Goal: Information Seeking & Learning: Learn about a topic

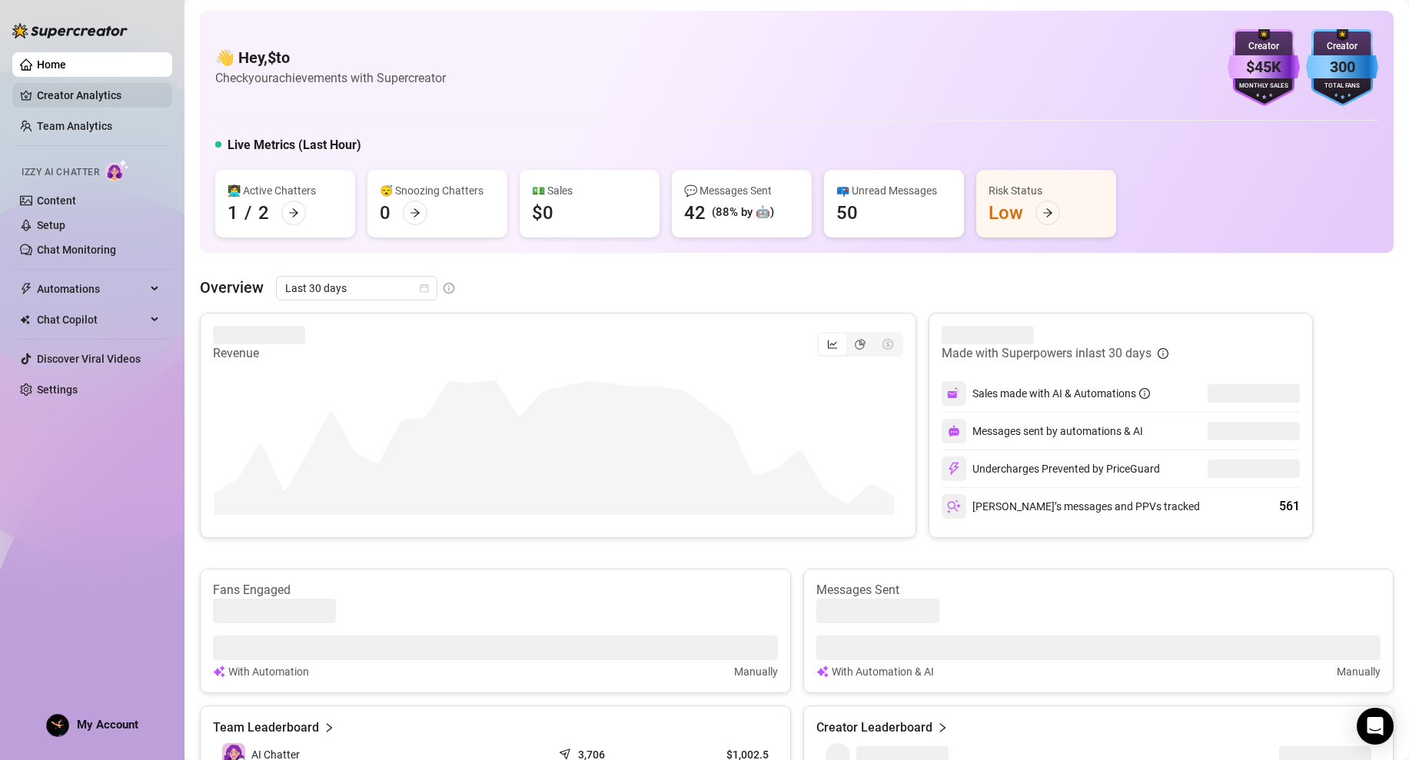
click at [69, 101] on link "Creator Analytics" at bounding box center [98, 95] width 123 height 25
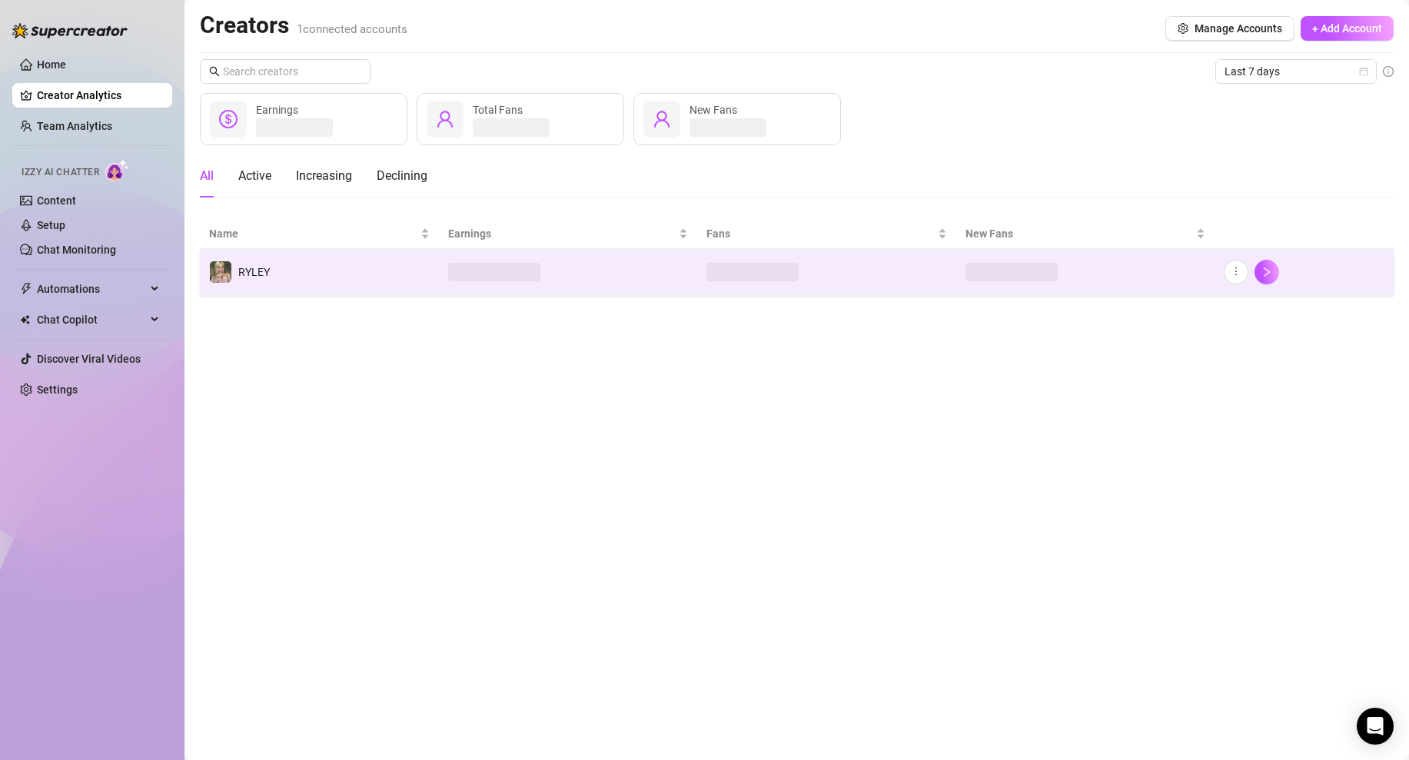
click at [344, 268] on td "RYLEY" at bounding box center [319, 272] width 239 height 46
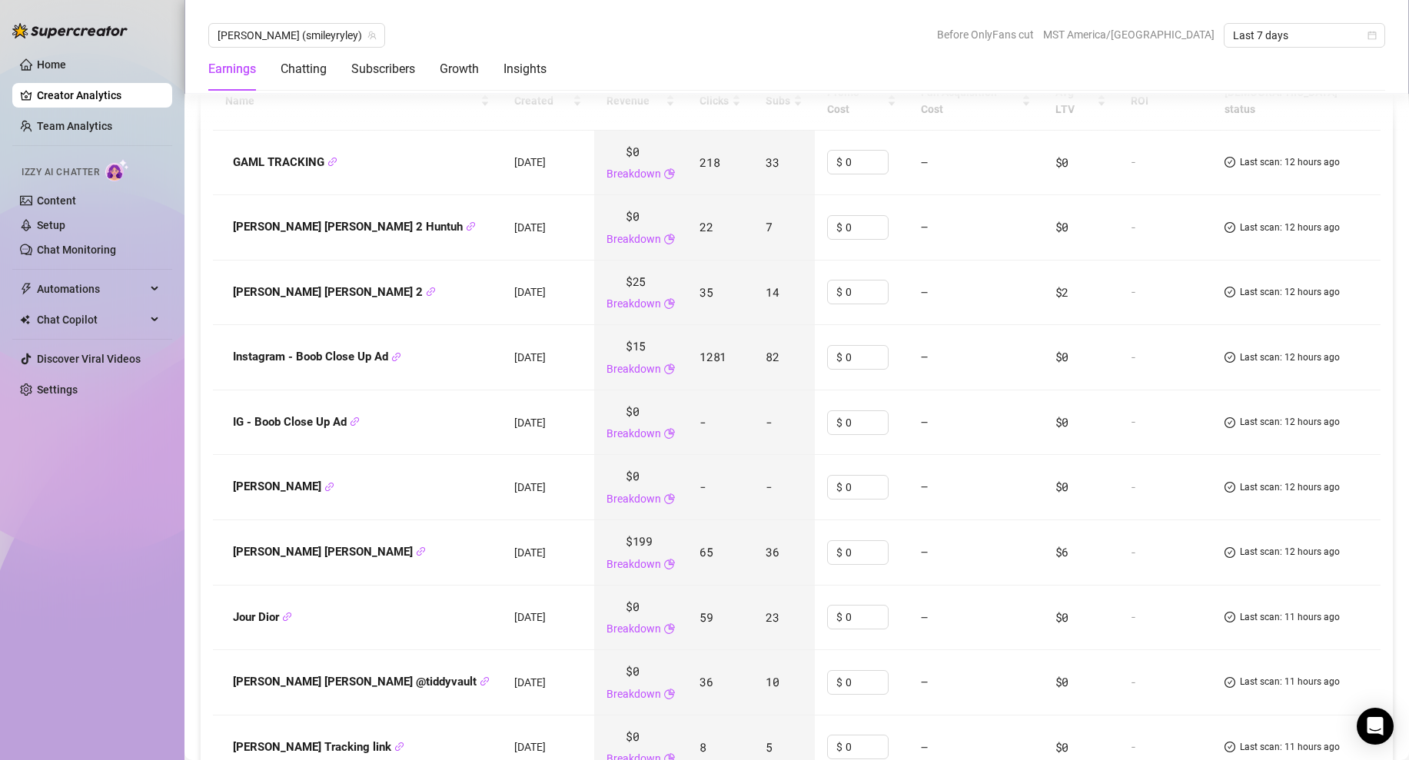
scroll to position [1685, 0]
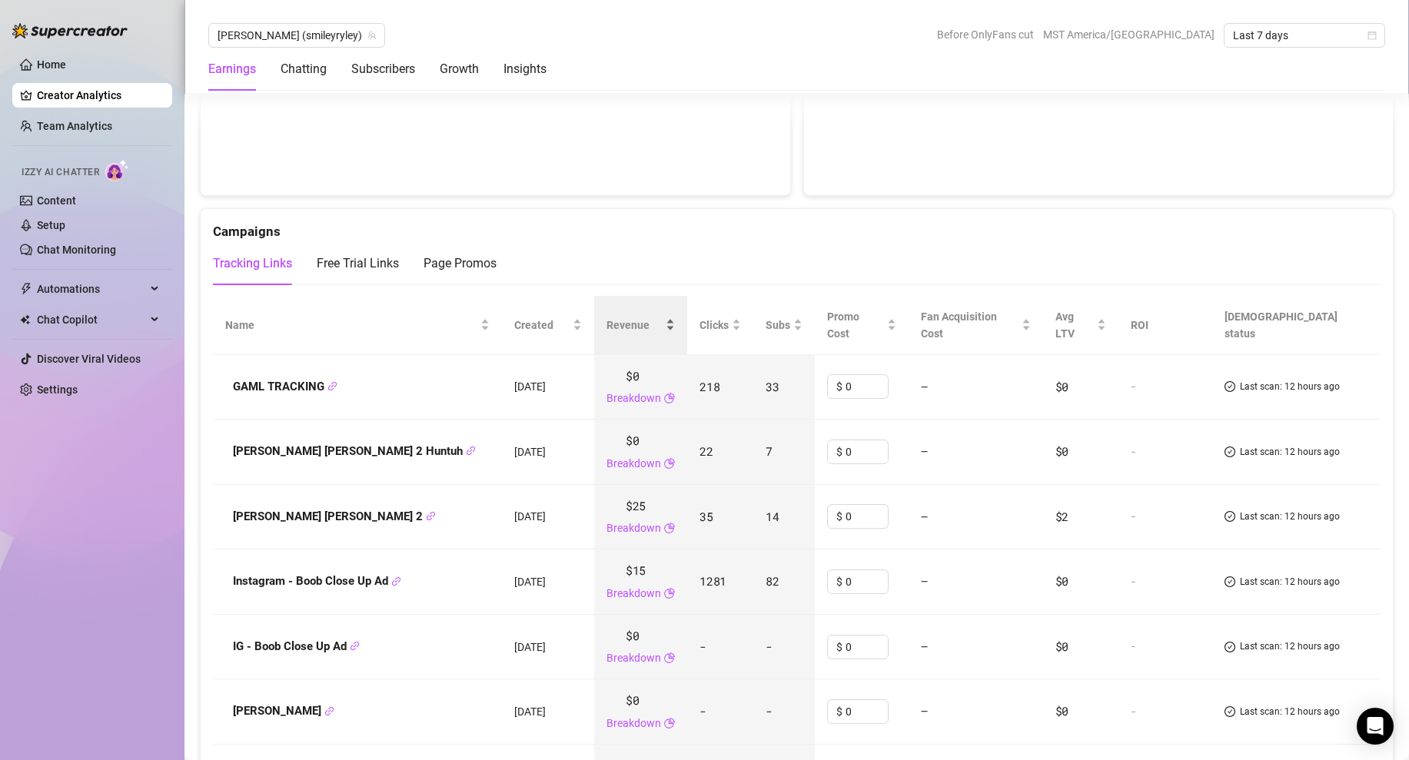
click at [607, 317] on span "Revenue" at bounding box center [635, 325] width 56 height 17
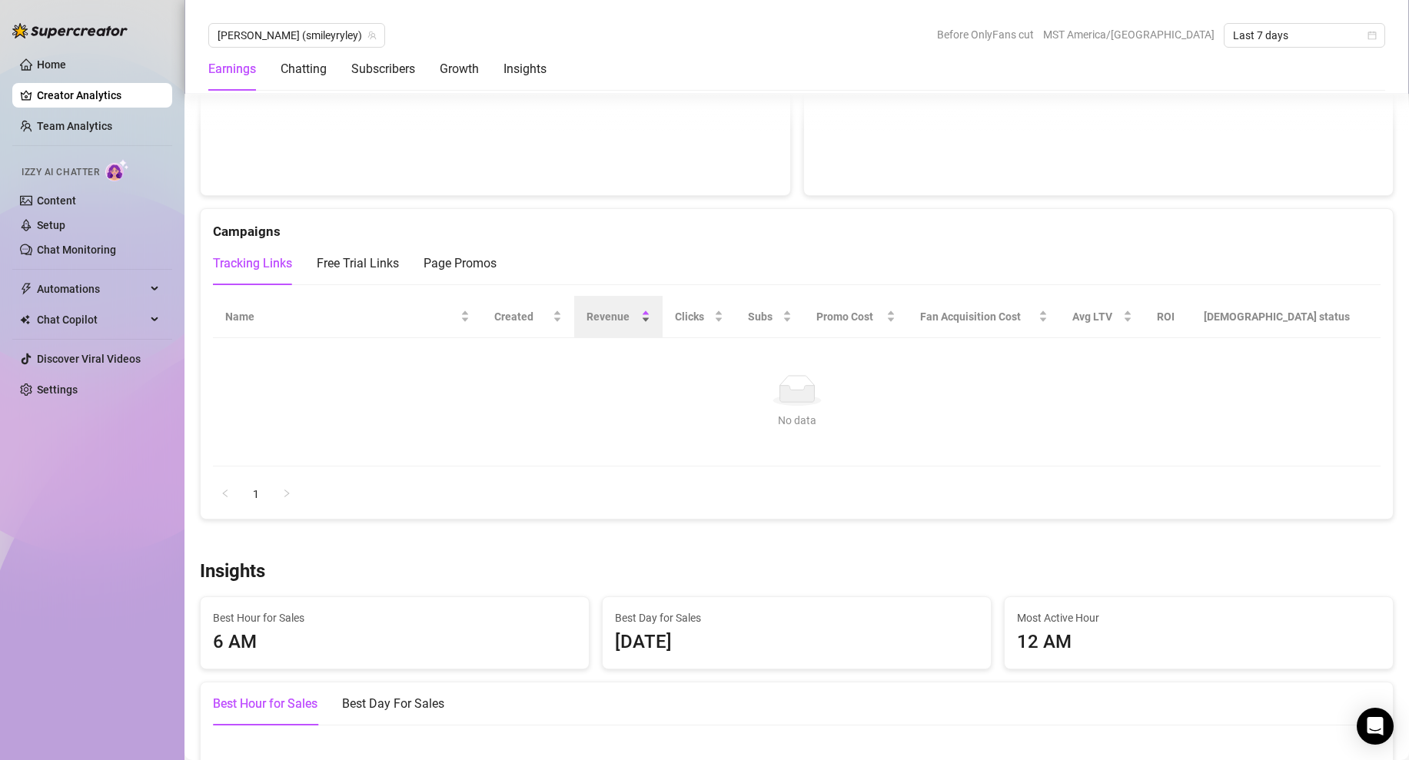
click at [618, 314] on span "Revenue" at bounding box center [613, 316] width 52 height 17
click at [378, 248] on div "Free Trial Links" at bounding box center [358, 263] width 82 height 43
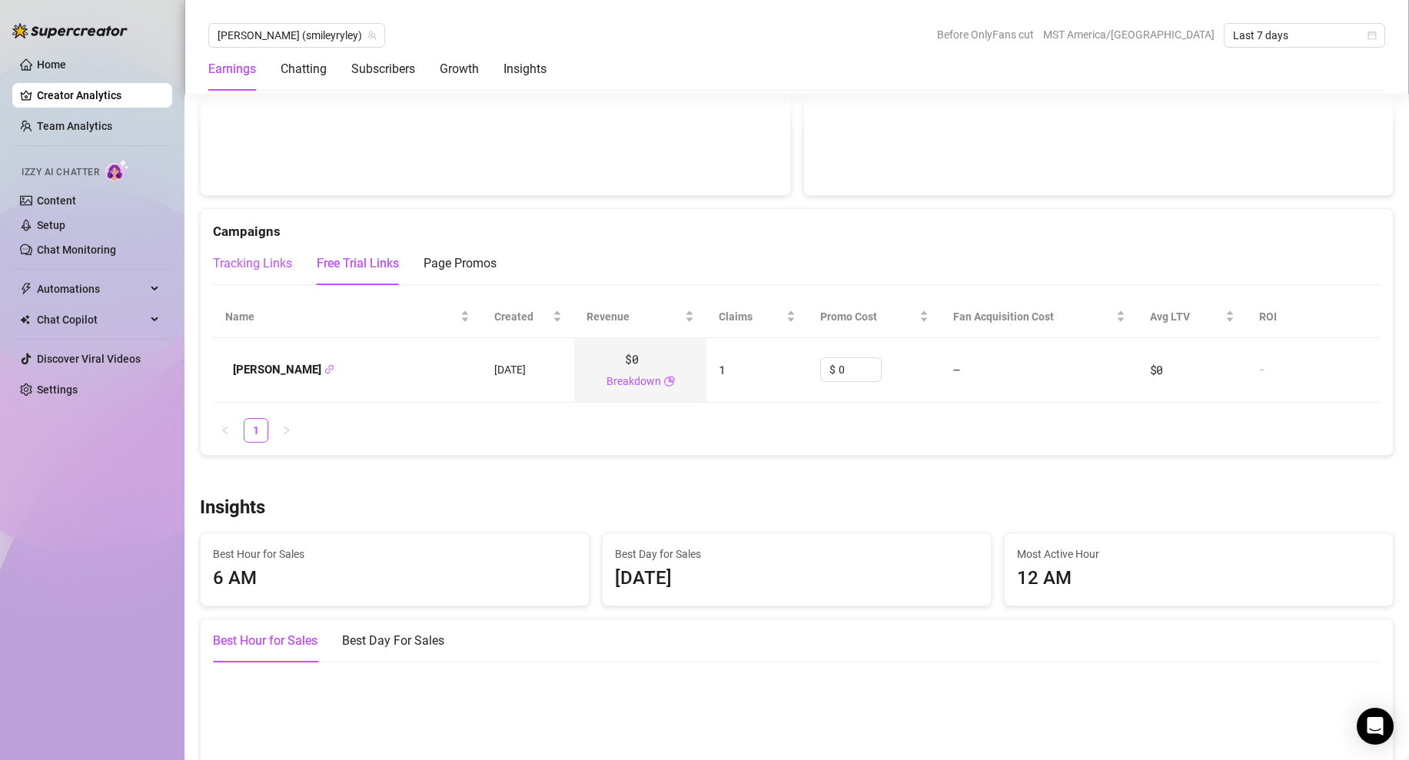
click at [248, 268] on div "Tracking Links" at bounding box center [252, 263] width 79 height 18
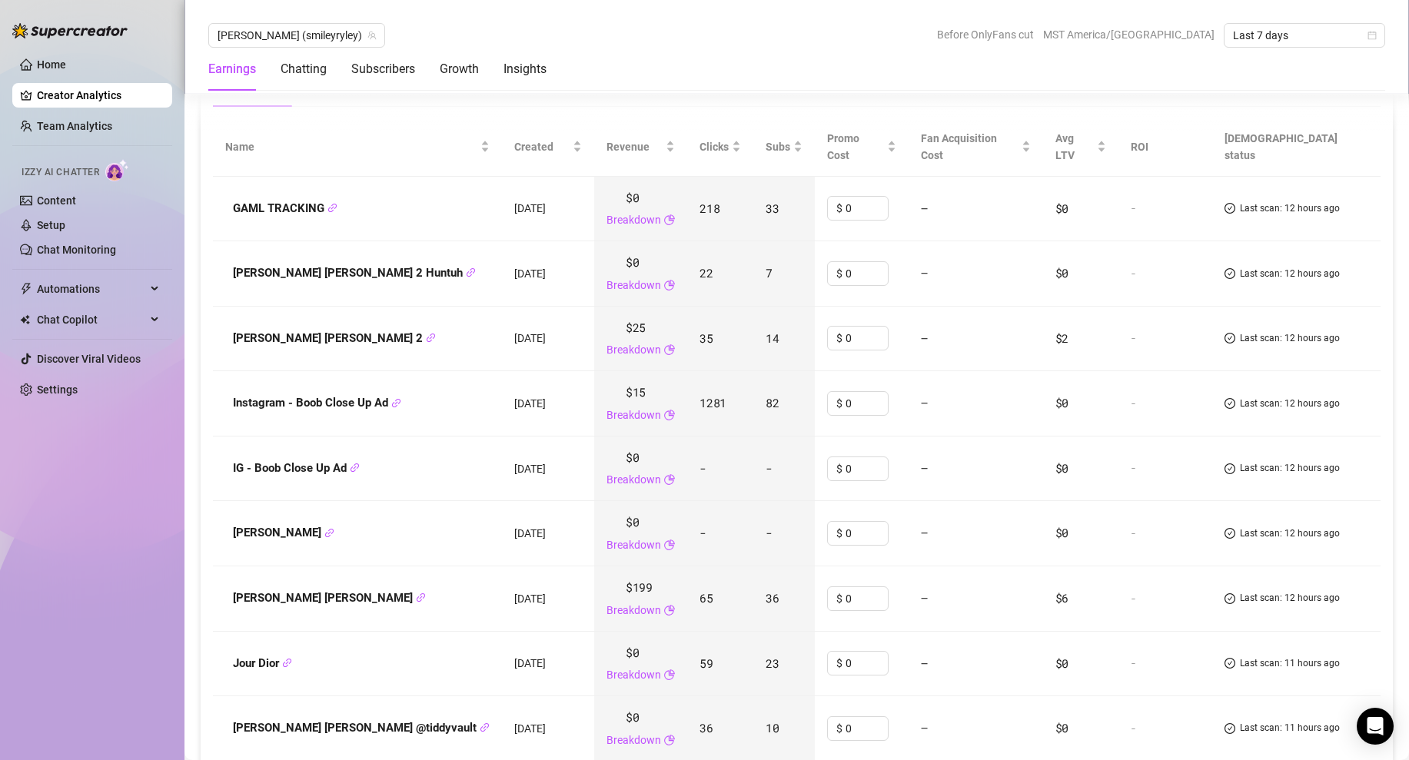
scroll to position [2013, 0]
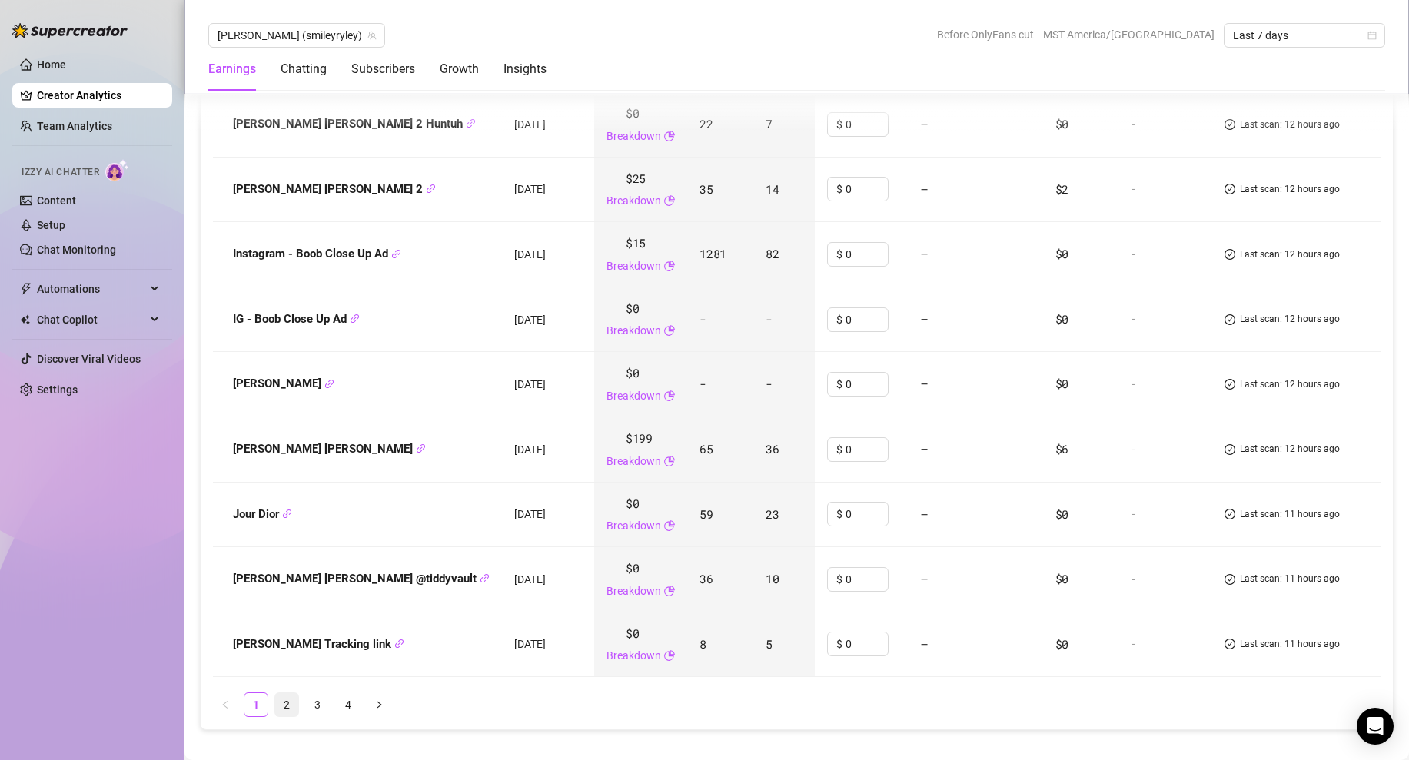
click at [283, 694] on link "2" at bounding box center [286, 705] width 23 height 23
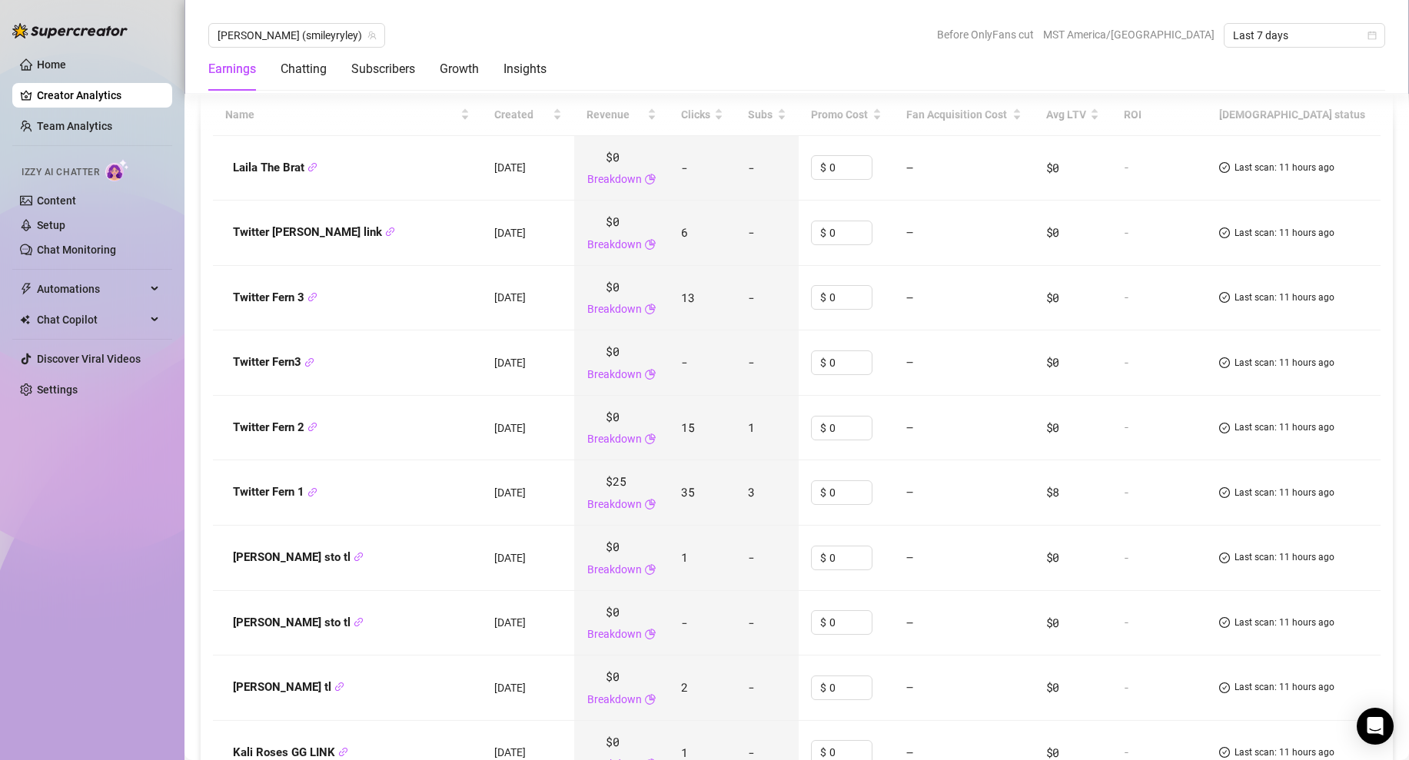
scroll to position [2127, 0]
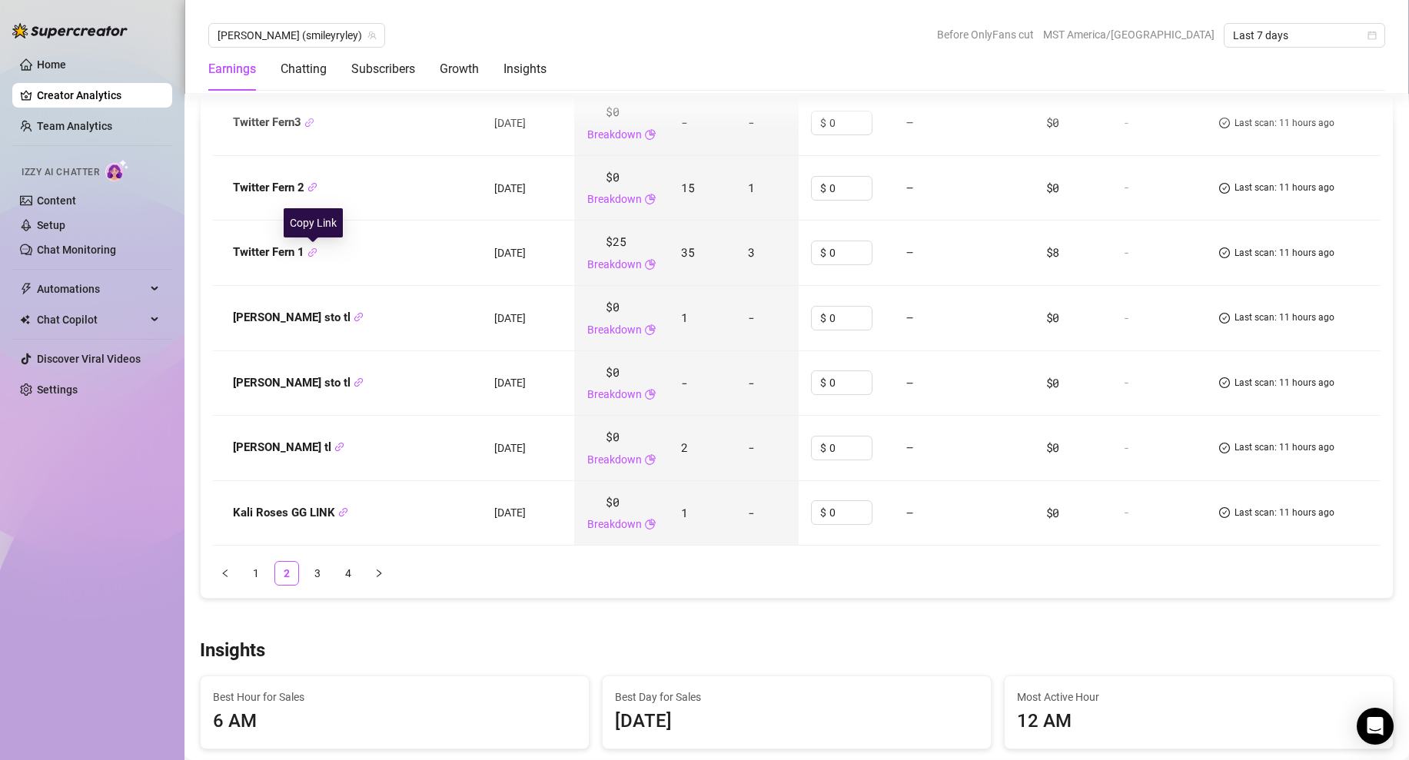
click at [311, 250] on icon "link" at bounding box center [313, 253] width 10 height 10
click at [319, 569] on link "3" at bounding box center [317, 573] width 23 height 23
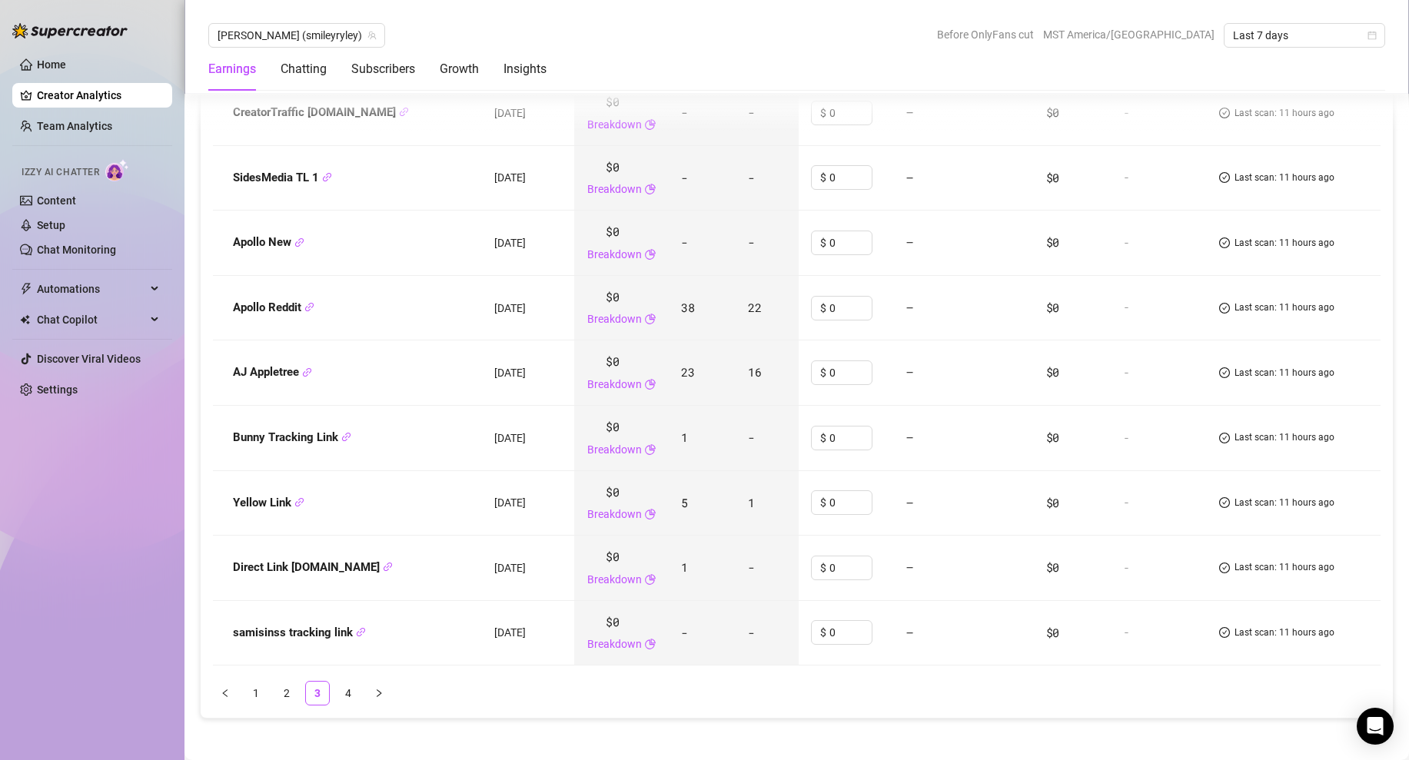
scroll to position [1978, 0]
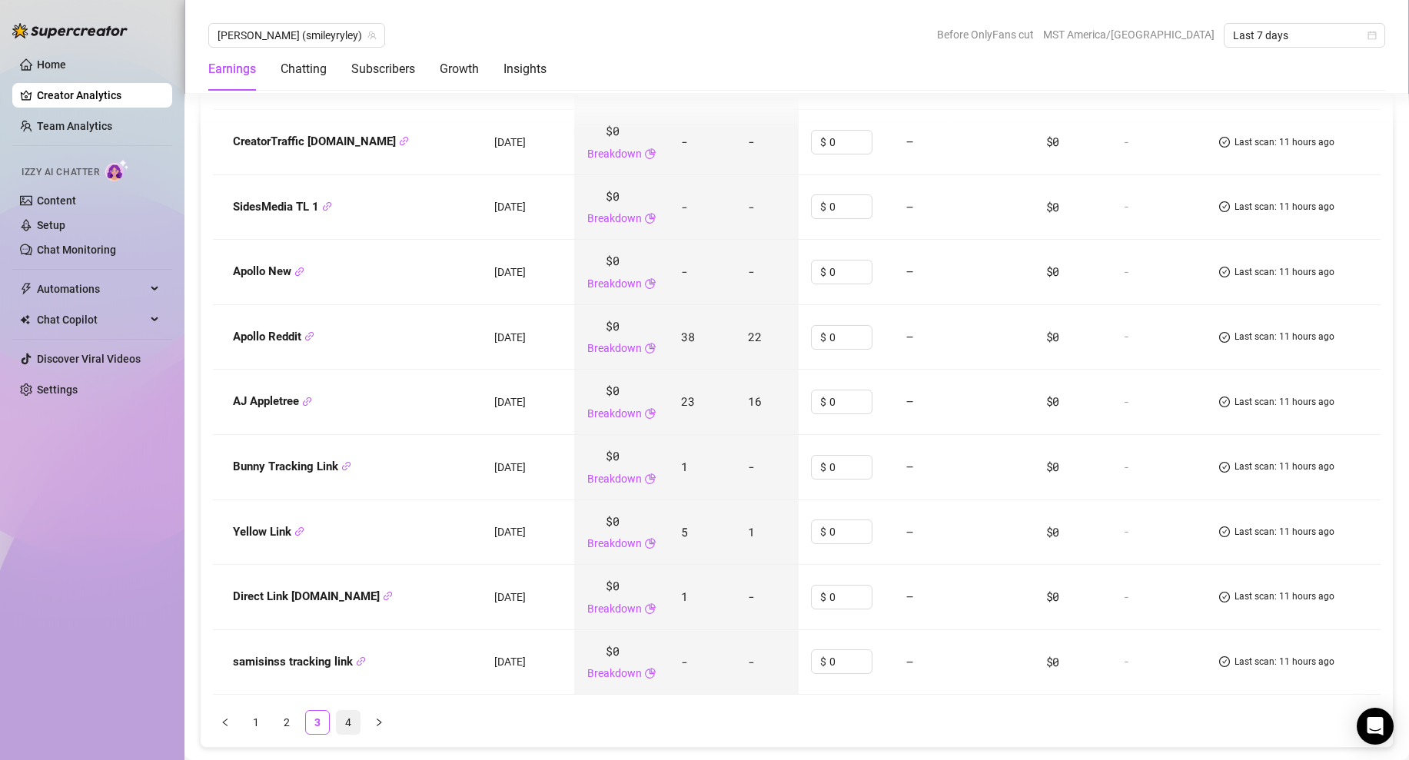
click at [350, 724] on link "4" at bounding box center [348, 722] width 23 height 23
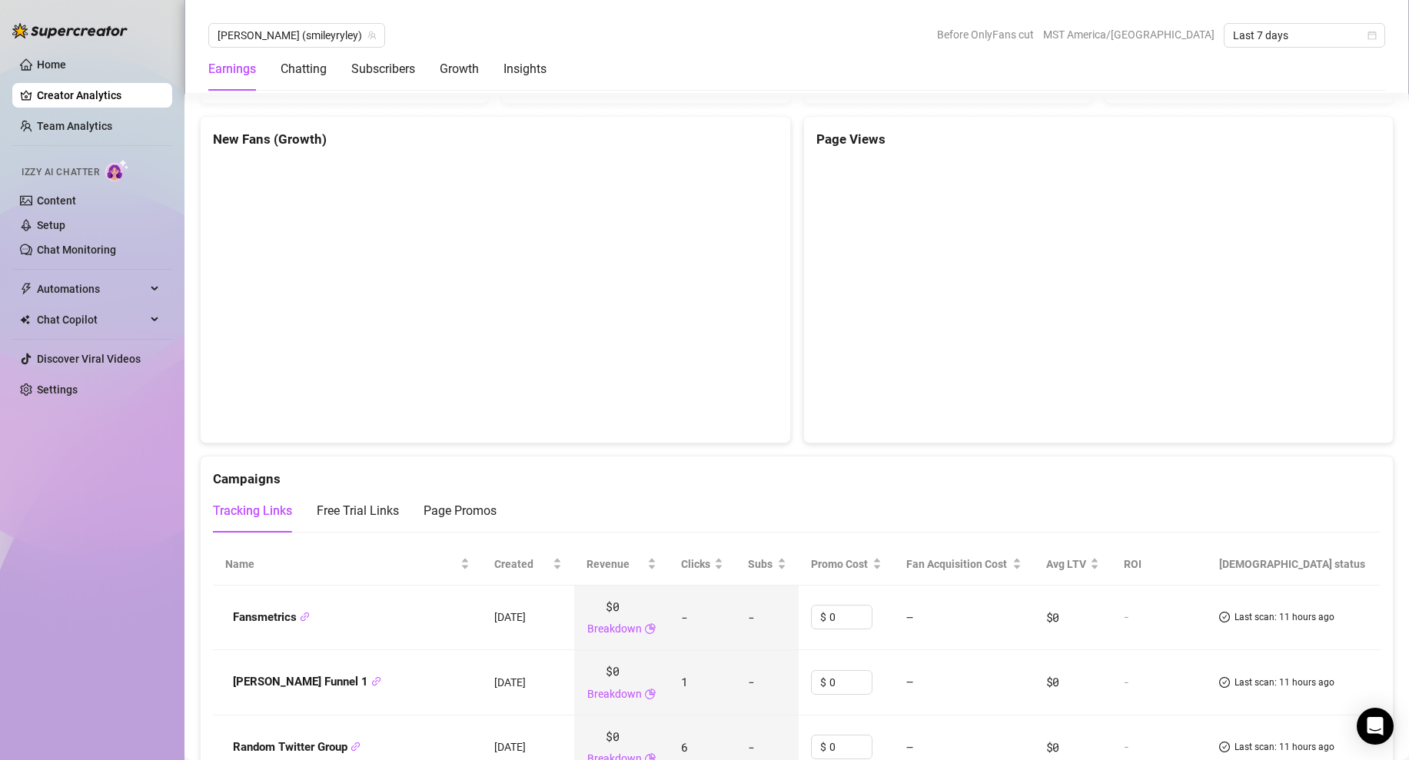
scroll to position [1435, 0]
